Goal: Information Seeking & Learning: Learn about a topic

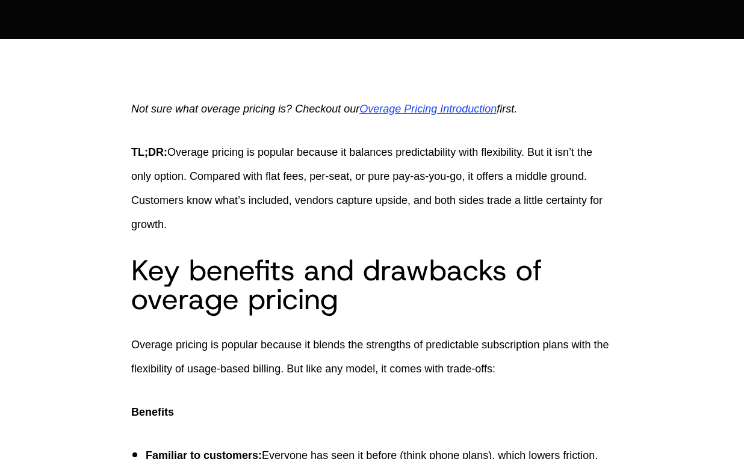
scroll to position [362, 0]
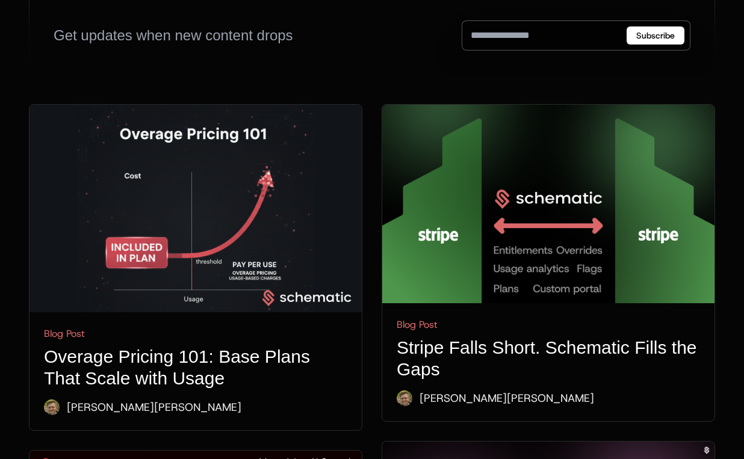
scroll to position [482, 0]
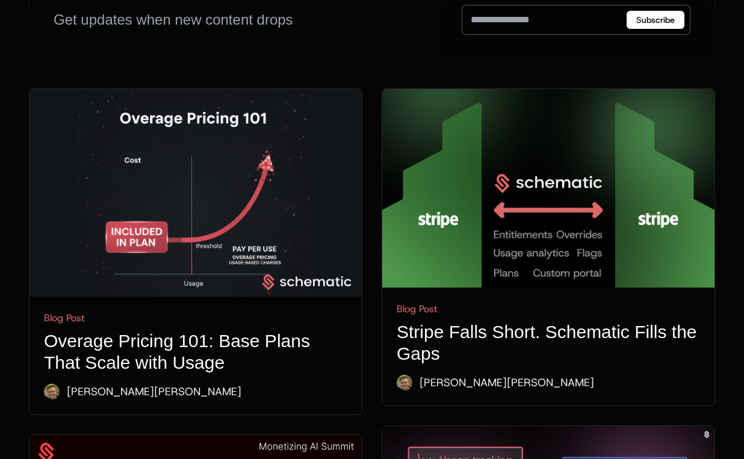
click at [134, 101] on img at bounding box center [196, 193] width 332 height 208
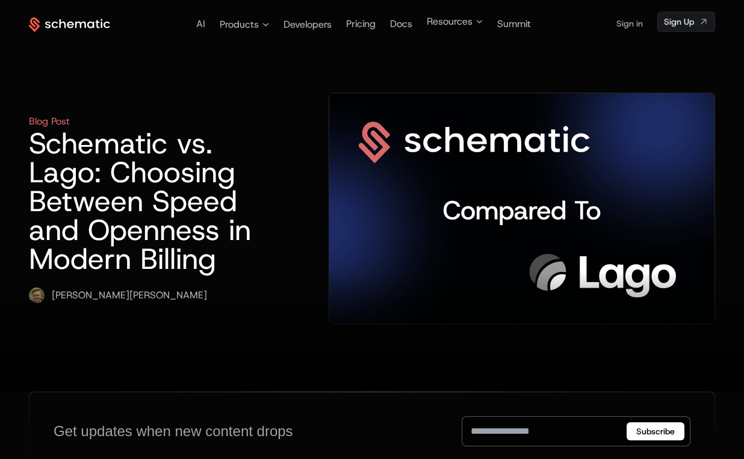
click at [252, 210] on h1 "Schematic vs. Lago: Choosing Between Speed and Openness in Modern Billing" at bounding box center [140, 201] width 223 height 145
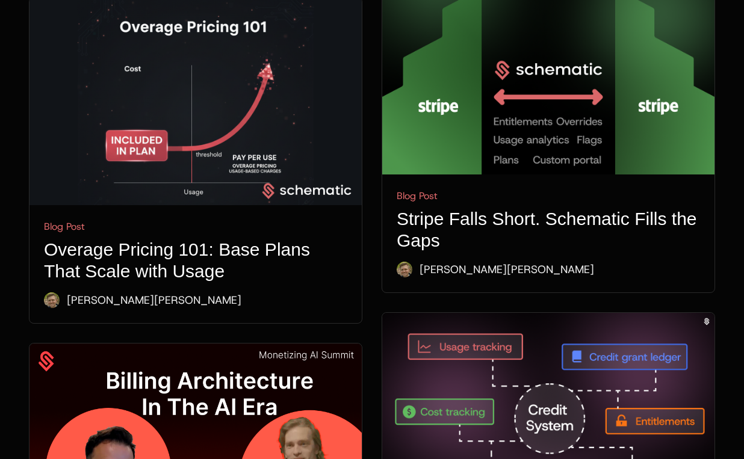
scroll to position [927, 0]
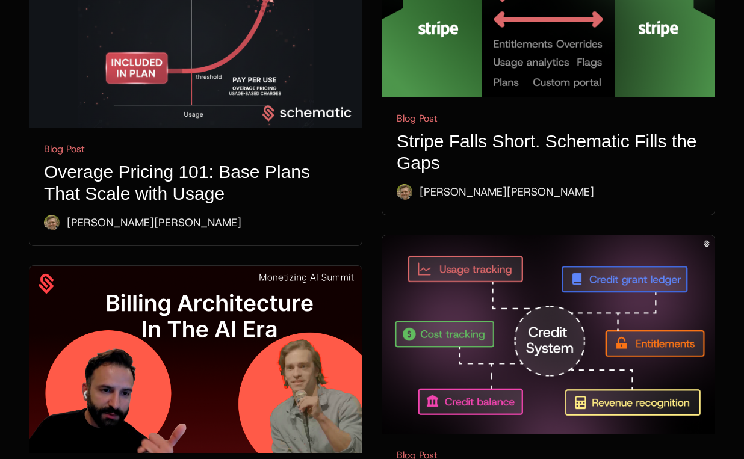
click at [179, 287] on img at bounding box center [196, 359] width 332 height 187
